Goal: Task Accomplishment & Management: Use online tool/utility

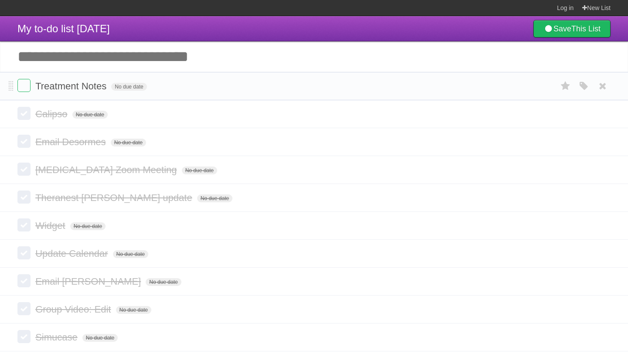
click at [16, 90] on li "Treatment Notes No due date White Red Blue Green Purple Orange" at bounding box center [314, 86] width 628 height 28
click at [28, 87] on label at bounding box center [23, 85] width 13 height 13
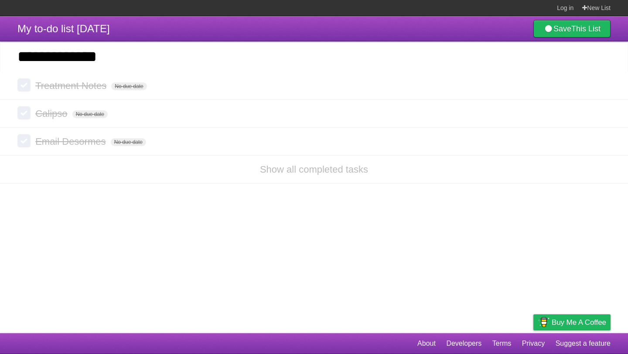
type input "**********"
click input "*********" at bounding box center [0, 0] width 0 height 0
